Goal: Communication & Community: Answer question/provide support

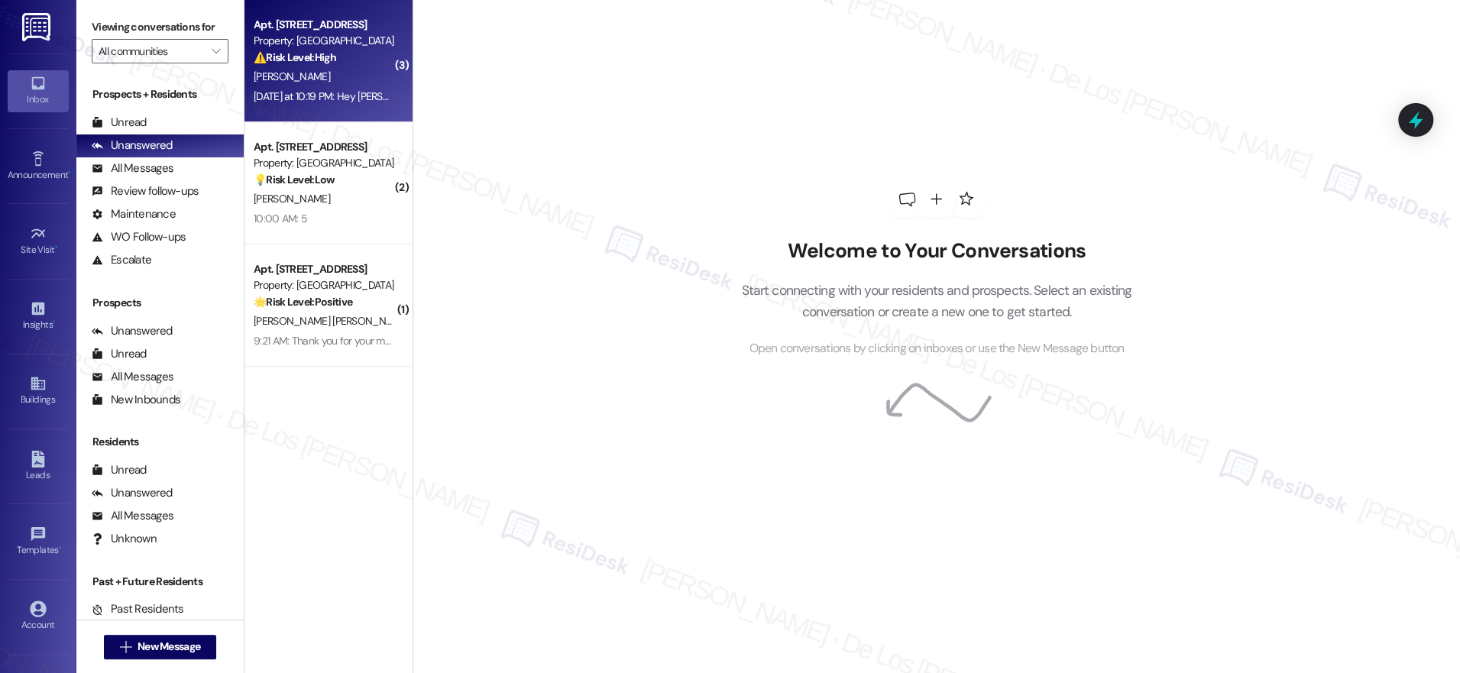
click at [347, 77] on div "[PERSON_NAME]" at bounding box center [324, 76] width 144 height 19
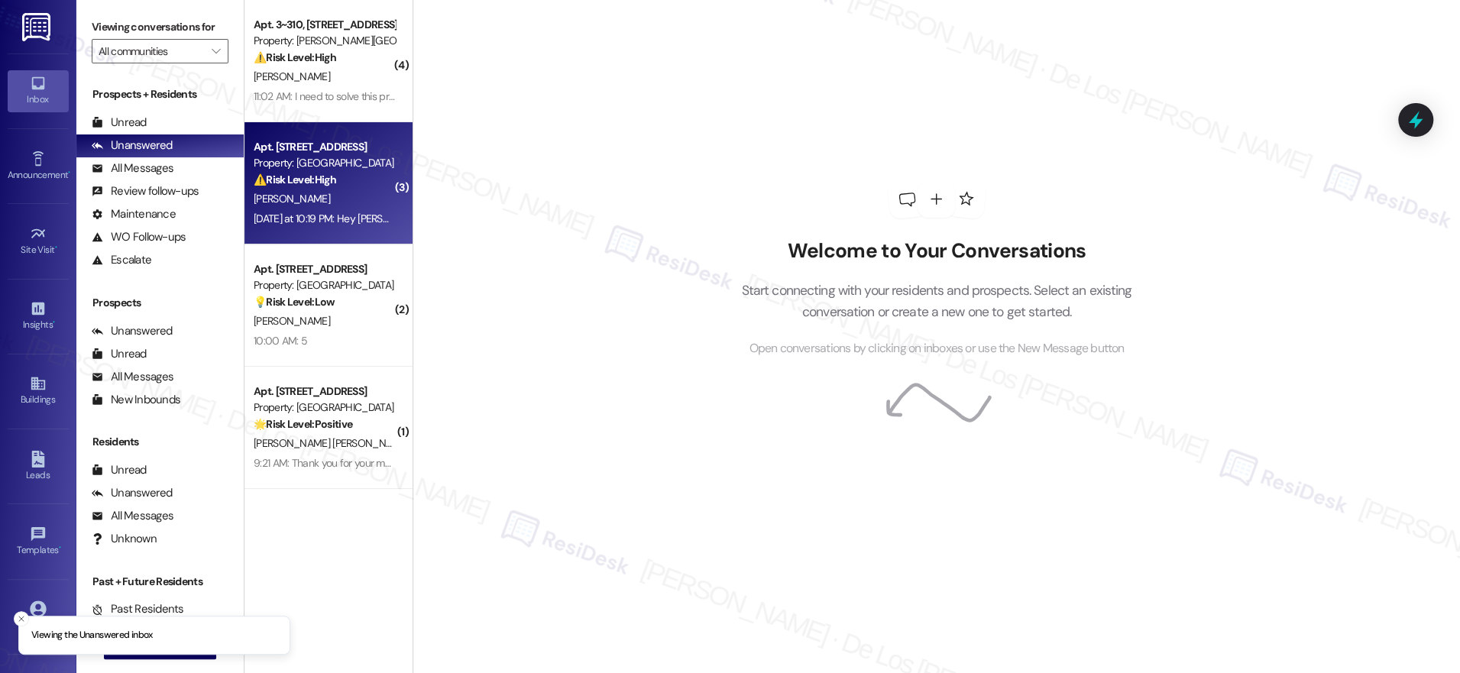
click at [317, 218] on div "Yesterday at 10:19 PM: Hey Sarah. I had opened a ticket today to have them chec…" at bounding box center [1189, 219] width 1871 height 14
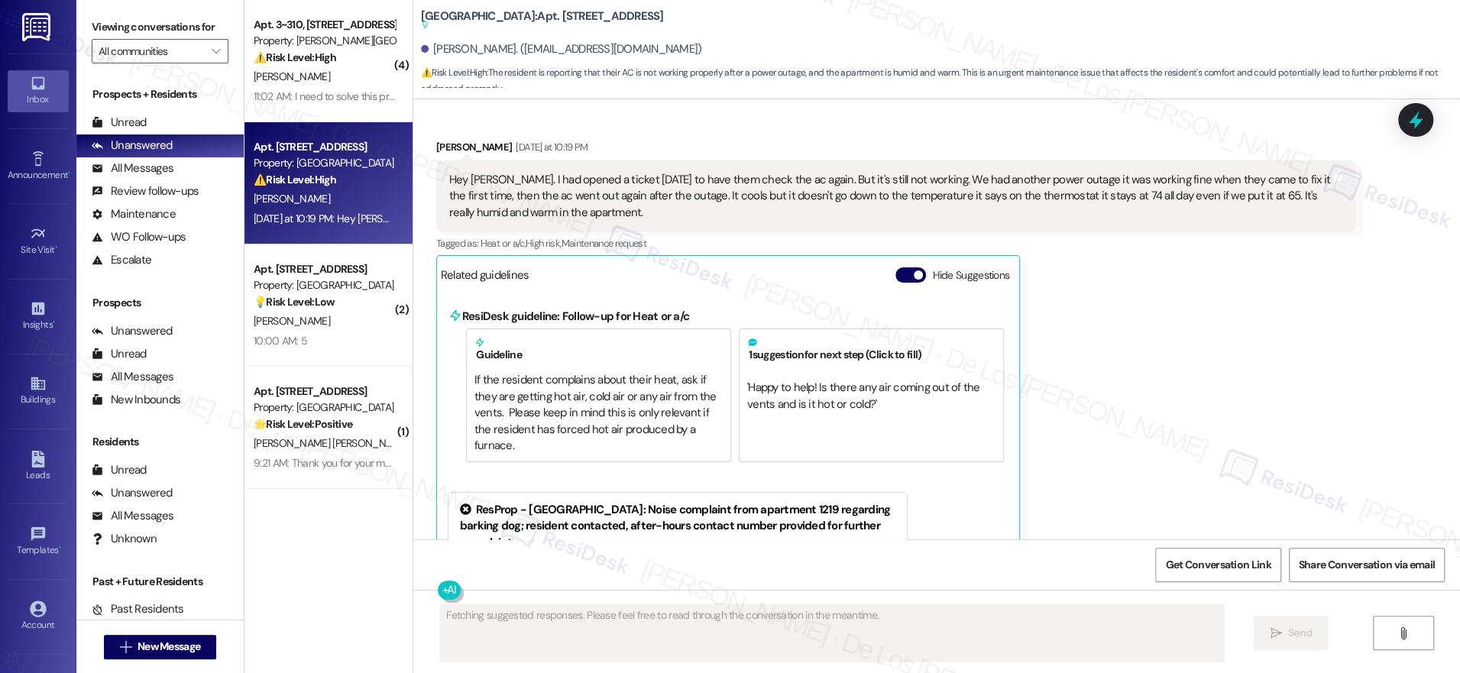
scroll to position [24566, 0]
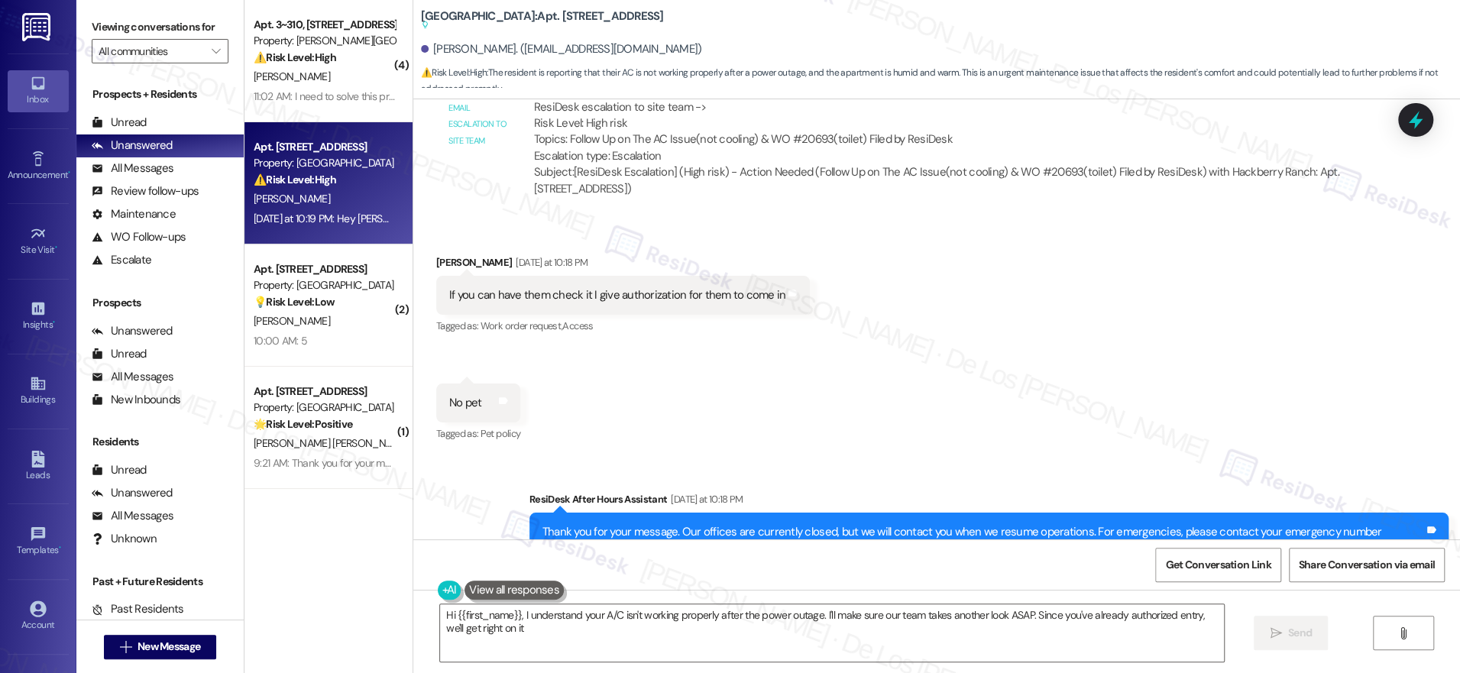
type textarea "Hi {{first_name}}, I understand your A/C isn't working properly after the power…"
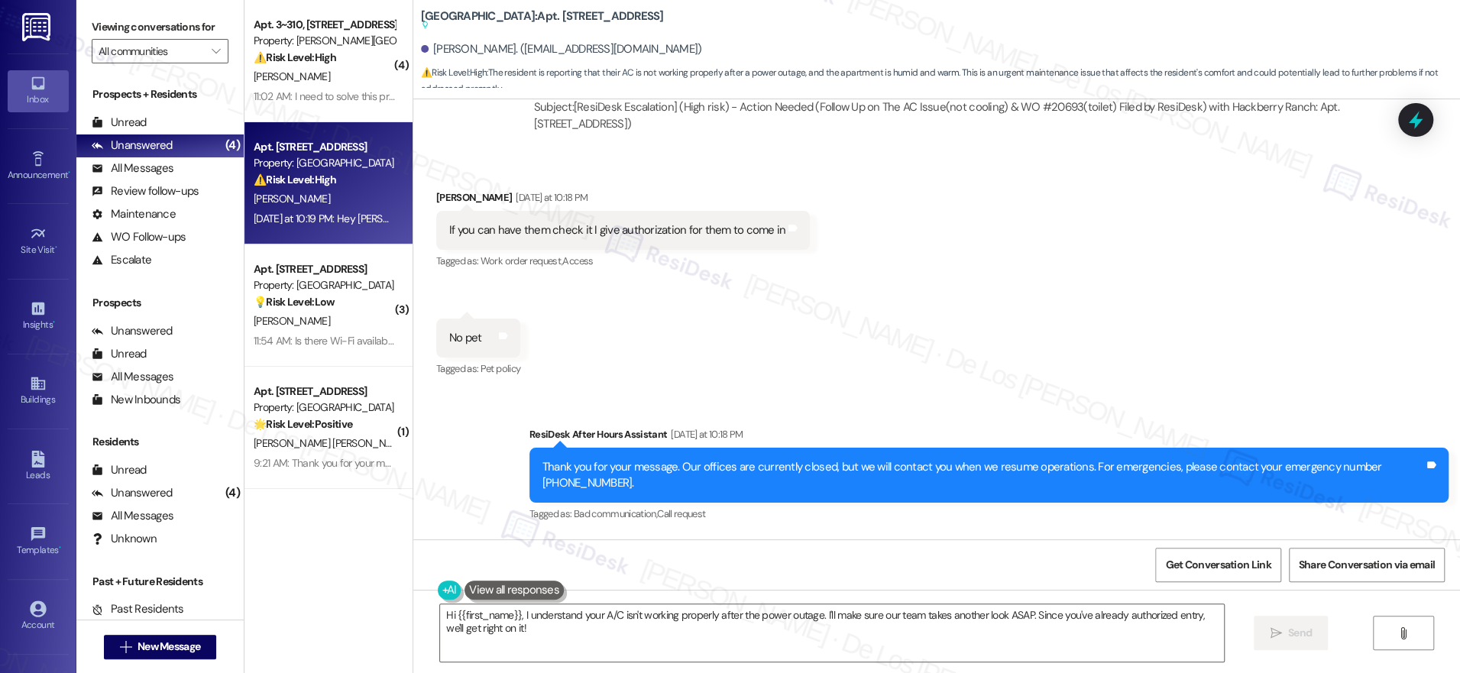
scroll to position [24363, 0]
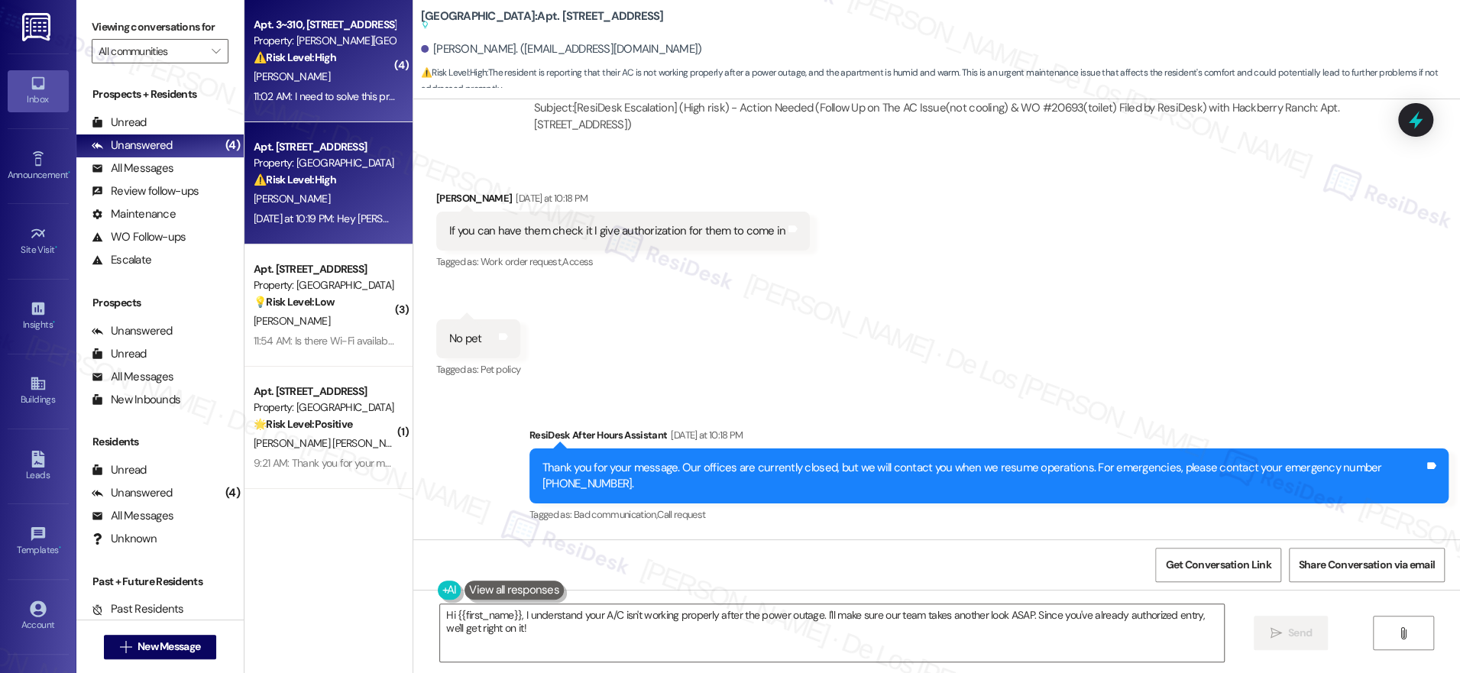
click at [332, 92] on div "11:02 AM: I need to solve this problem as soon as possible, miss, so that I can…" at bounding box center [465, 96] width 423 height 14
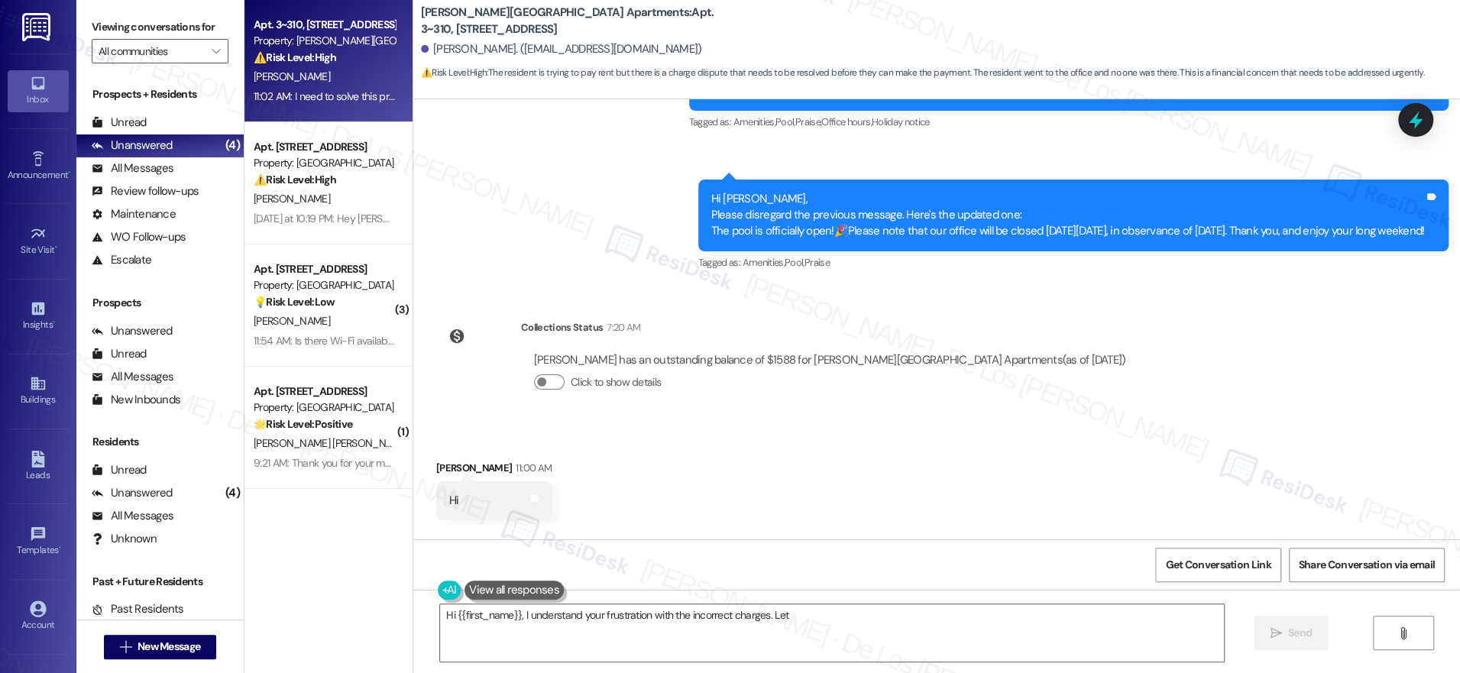
scroll to position [7586, 0]
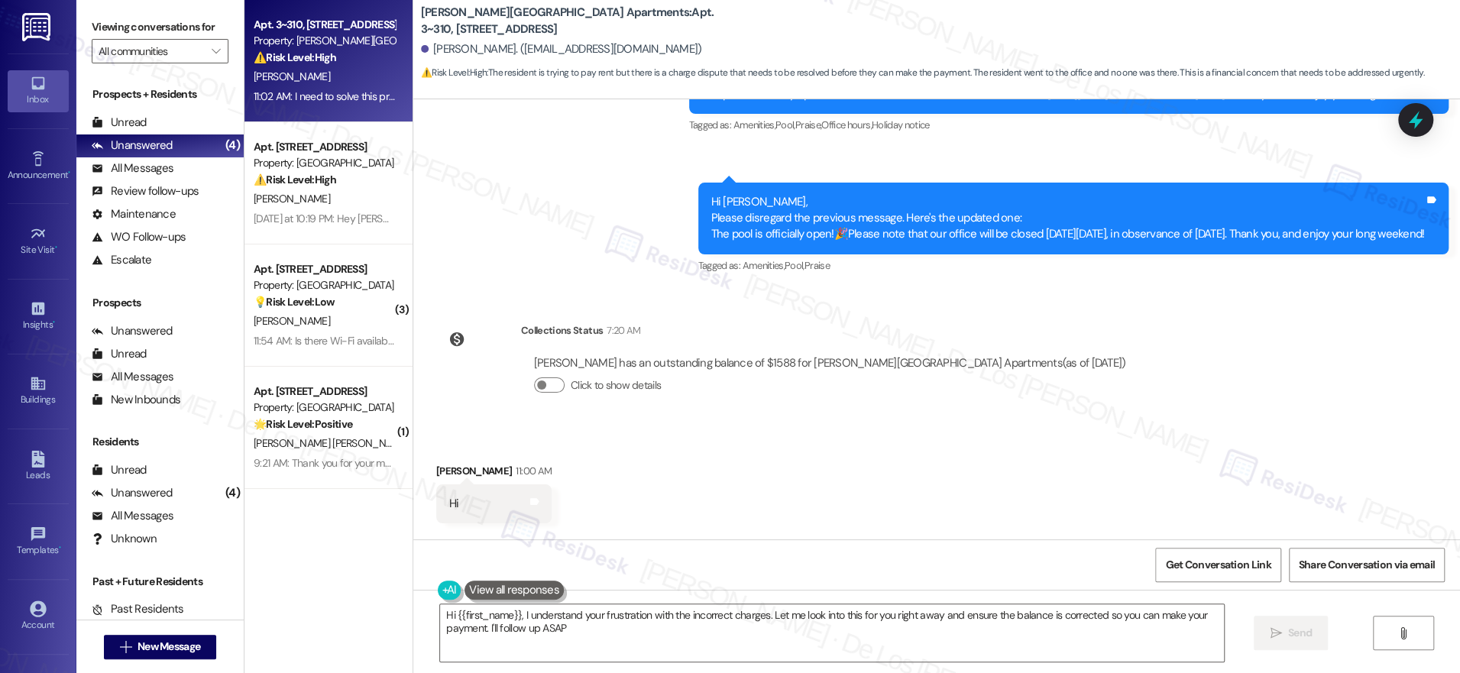
type textarea "Hi {{first_name}}, I understand your frustration with the incorrect charges. Le…"
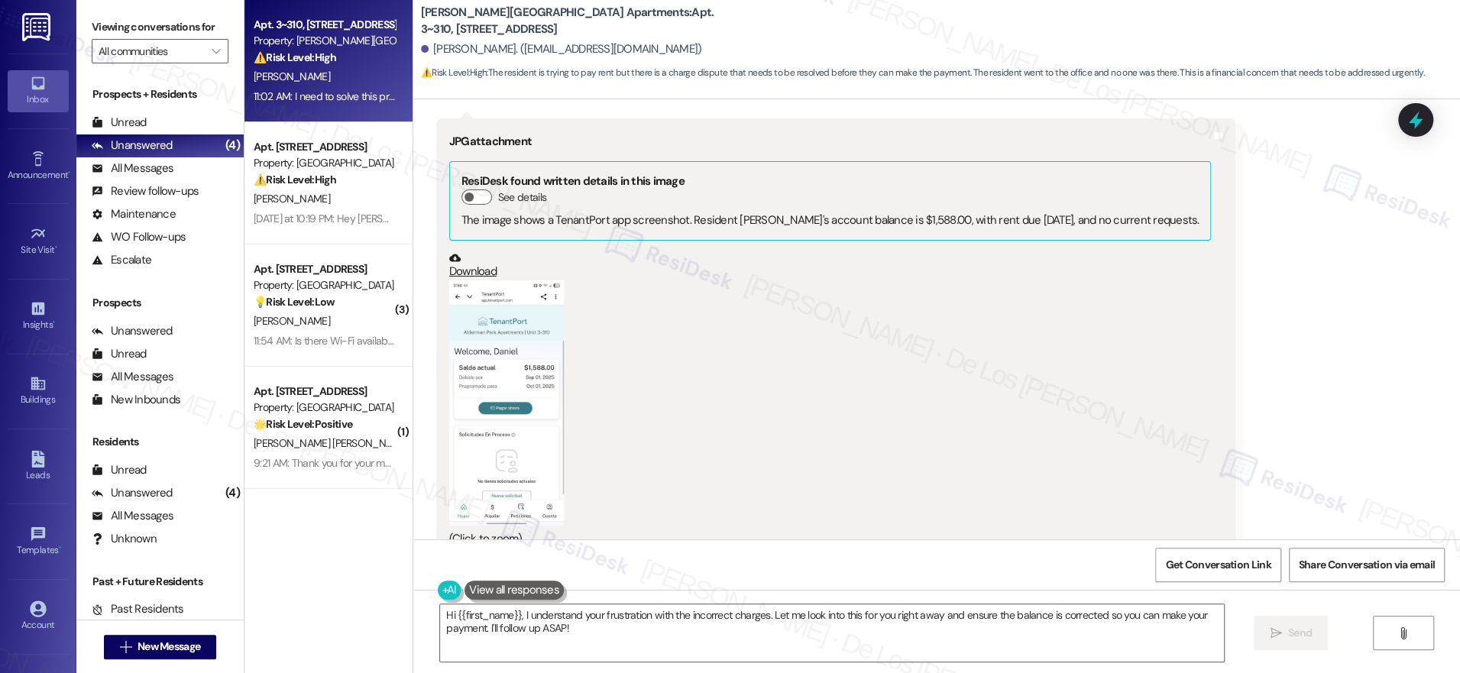
scroll to position [8325, 0]
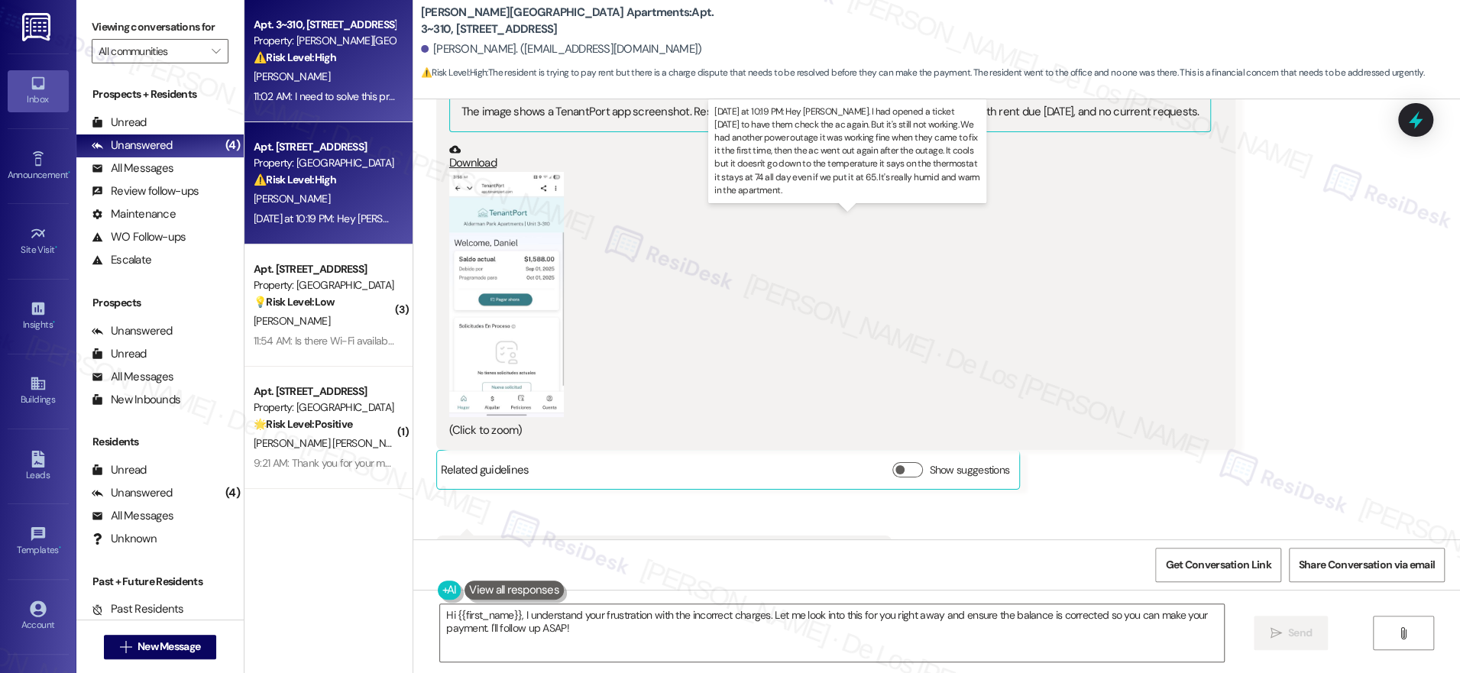
click at [283, 212] on div "Yesterday at 10:19 PM: Hey Sarah. I had opened a ticket today to have them chec…" at bounding box center [1189, 219] width 1871 height 14
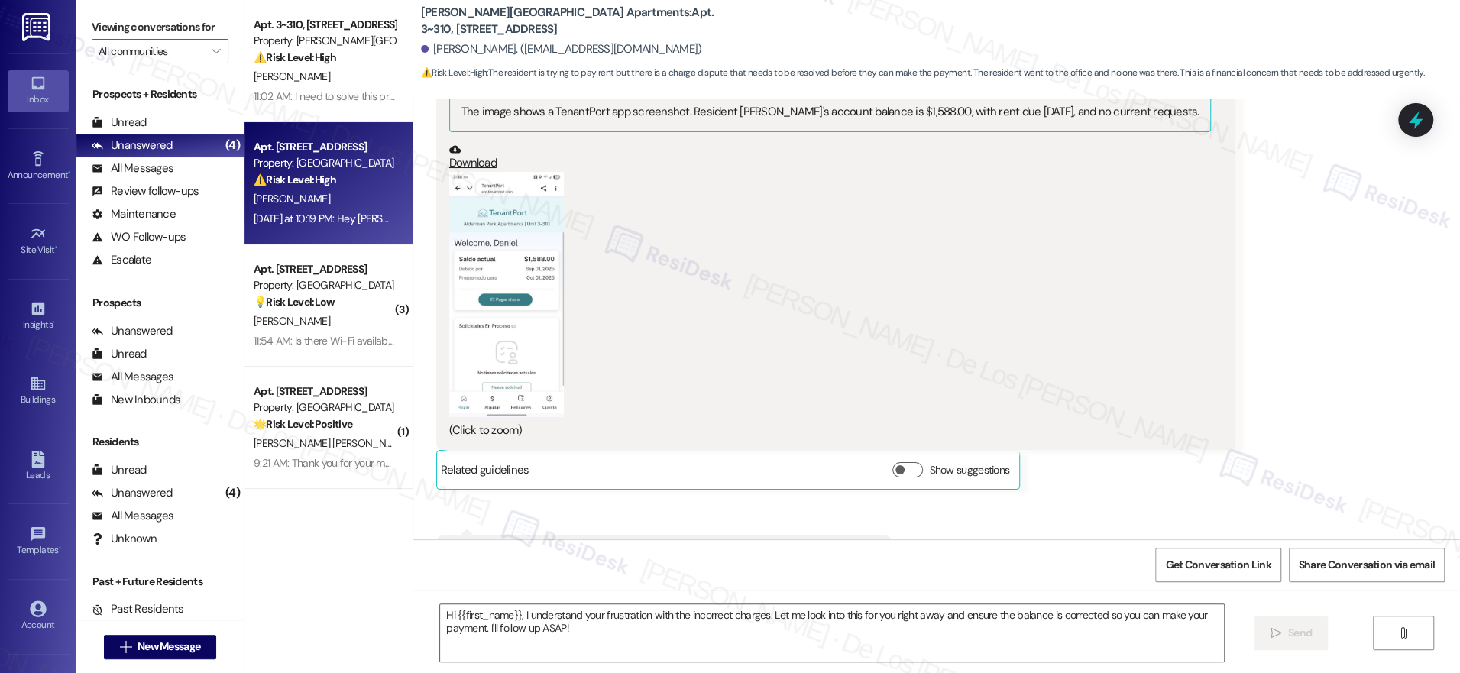
type textarea "Fetching suggested responses. Please feel free to read through the conversation…"
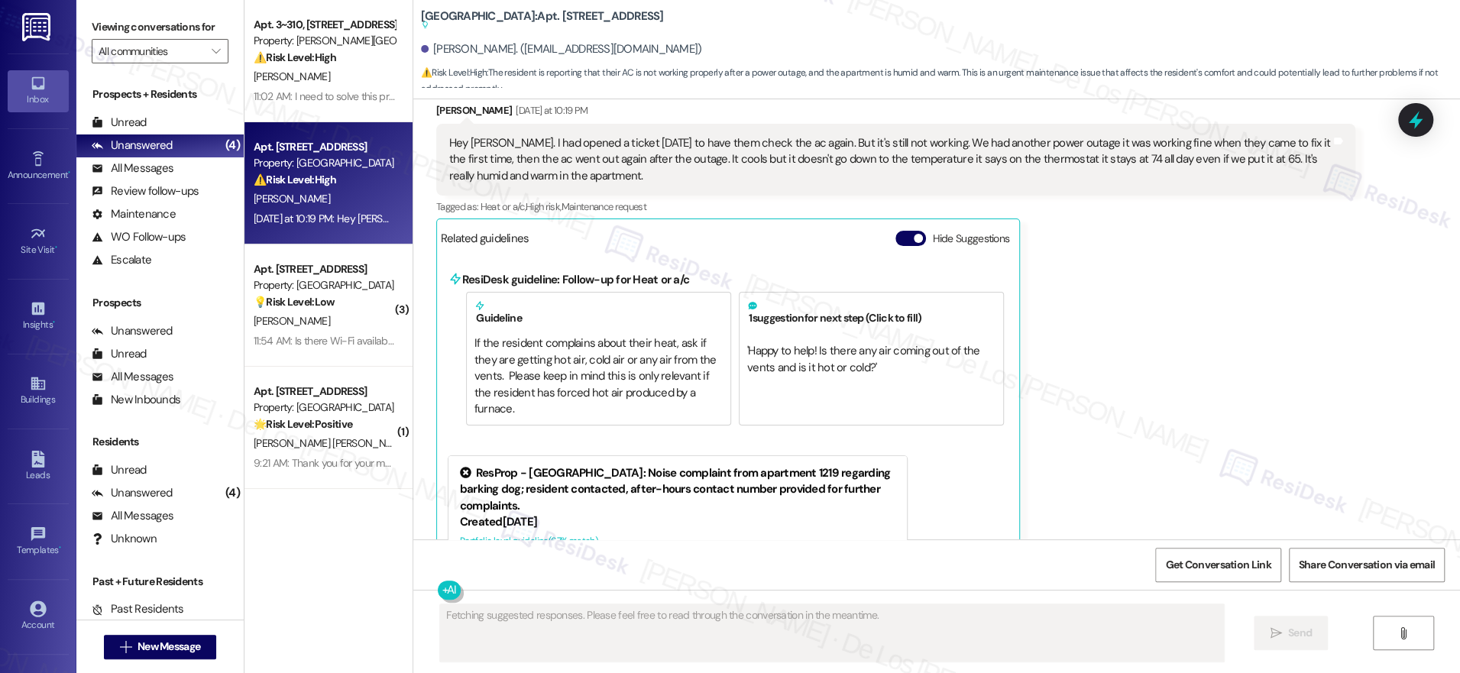
scroll to position [24695, 0]
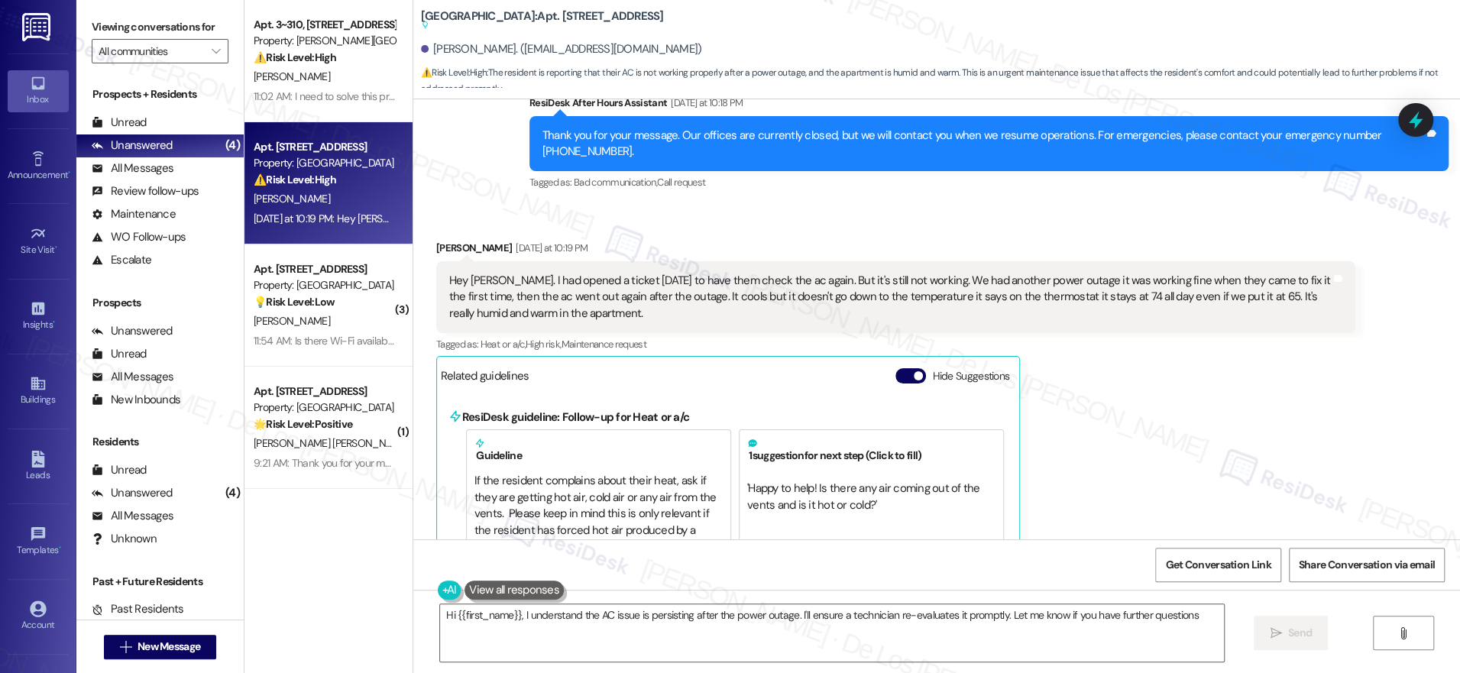
type textarea "Hi {{first_name}}, I understand the AC issue is persisting after the power outa…"
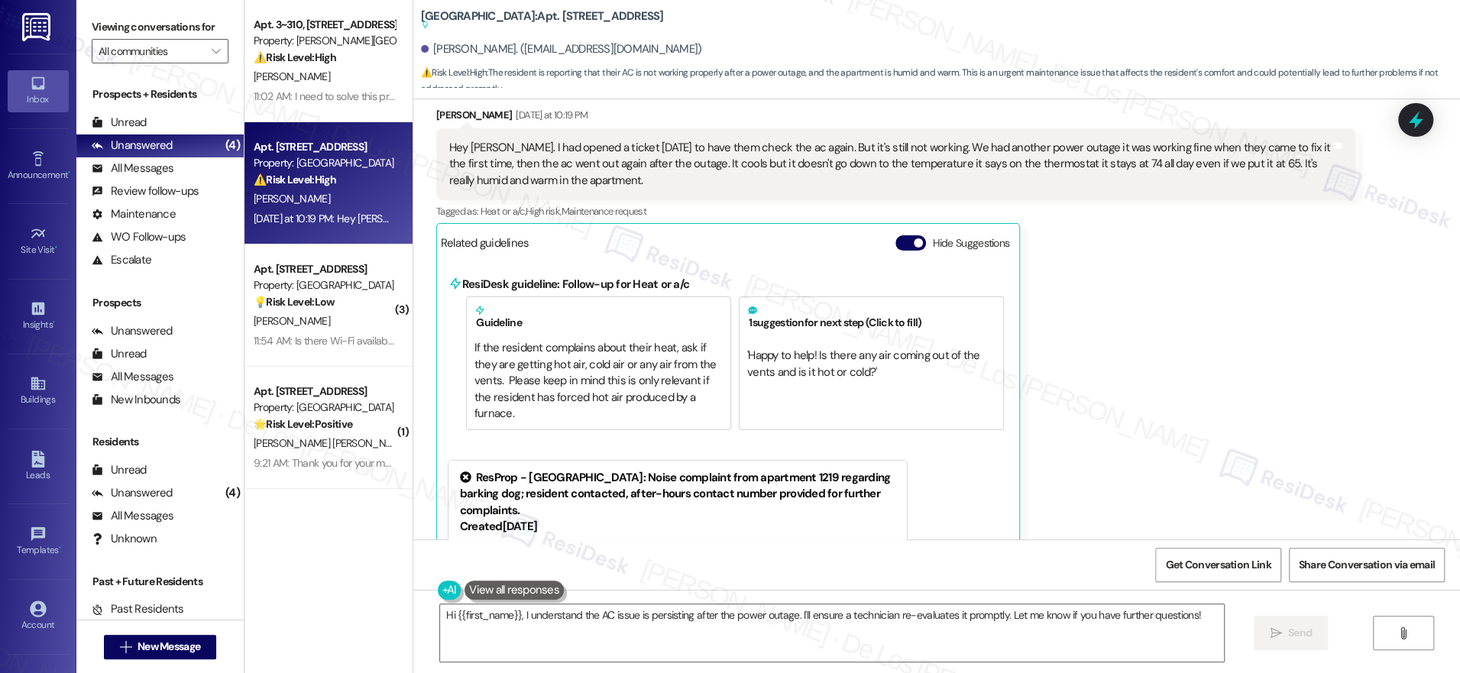
scroll to position [24827, 0]
